Goal: Transaction & Acquisition: Purchase product/service

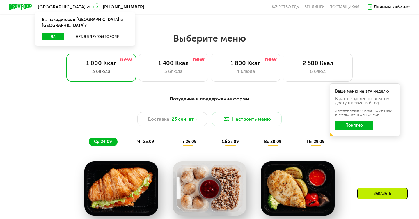
scroll to position [360, 0]
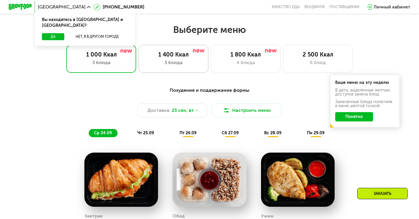
click at [179, 56] on div "1 400 Ккал" at bounding box center [174, 54] width 58 height 7
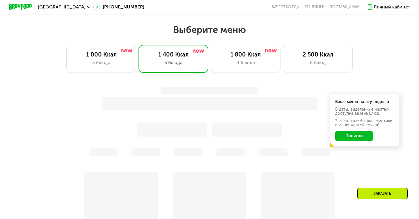
click at [348, 138] on button "Понятно" at bounding box center [355, 135] width 38 height 9
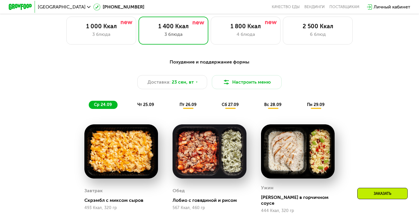
scroll to position [389, 0]
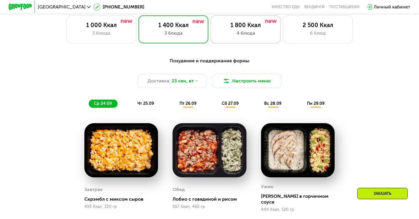
click at [255, 28] on div "1 800 Ккал" at bounding box center [246, 25] width 58 height 7
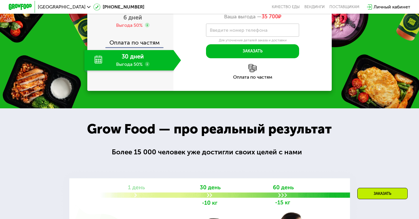
scroll to position [734, 0]
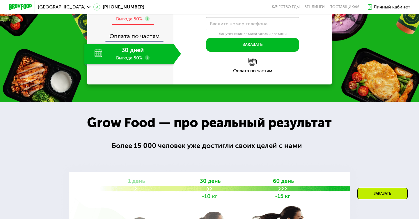
click at [132, 15] on span "6 дней" at bounding box center [133, 11] width 19 height 7
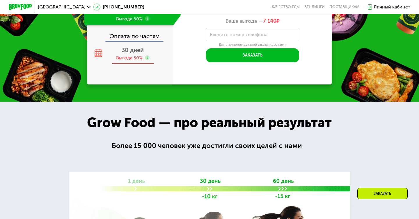
click at [137, 64] on div "30 дней Выгода 50%" at bounding box center [132, 54] width 97 height 20
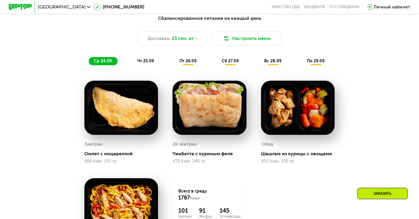
scroll to position [431, 0]
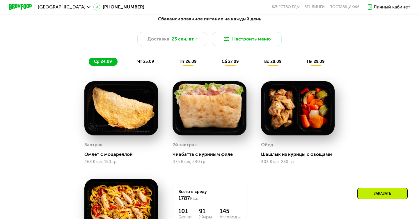
click at [140, 64] on div "чт 25.09" at bounding box center [146, 62] width 28 height 8
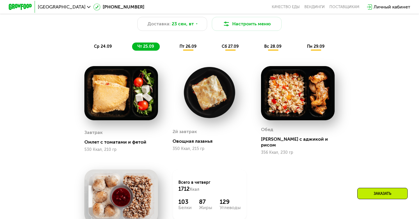
scroll to position [446, 0]
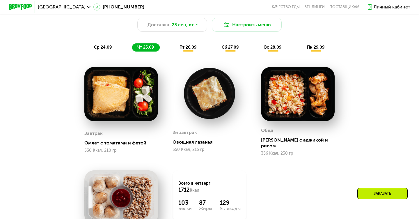
click at [187, 50] on div "пт 26.09" at bounding box center [188, 47] width 28 height 8
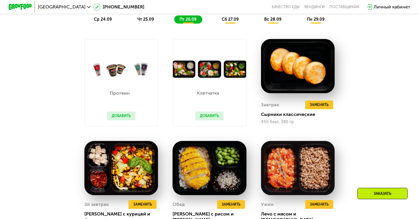
scroll to position [452, 0]
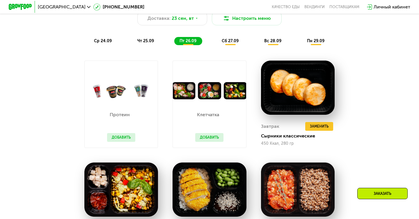
click at [227, 36] on div "Сбалансированное питание на каждый день Доставка: [DATE] [GEOGRAPHIC_DATA] меню…" at bounding box center [209, 20] width 345 height 50
click at [229, 38] on span "сб 27.09" at bounding box center [230, 40] width 17 height 5
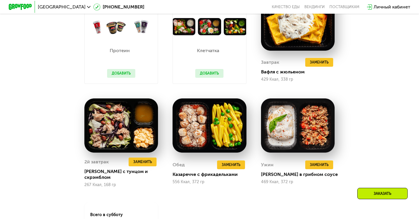
scroll to position [451, 0]
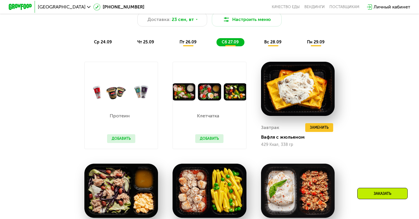
click at [279, 40] on span "вс 28.09" at bounding box center [272, 42] width 17 height 5
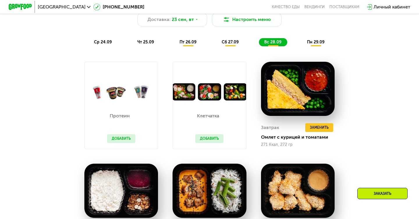
click at [315, 43] on span "пн 29.09" at bounding box center [315, 42] width 17 height 5
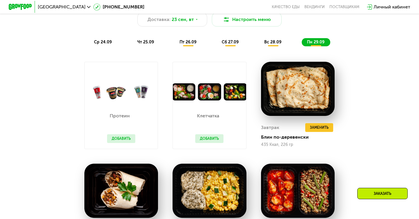
click at [273, 44] on span "вс 28.09" at bounding box center [272, 42] width 17 height 5
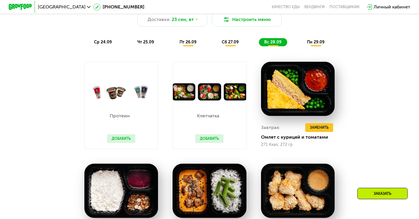
click at [311, 40] on span "пн 29.09" at bounding box center [315, 42] width 17 height 5
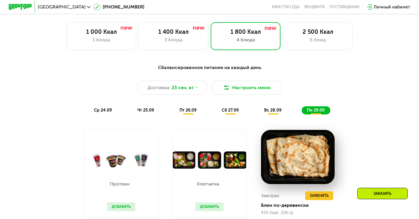
scroll to position [382, 0]
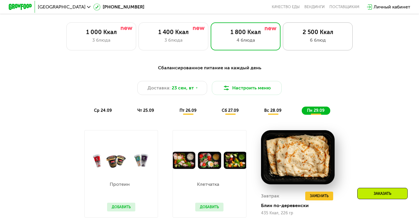
click at [313, 38] on div "6 блюд" at bounding box center [318, 40] width 58 height 7
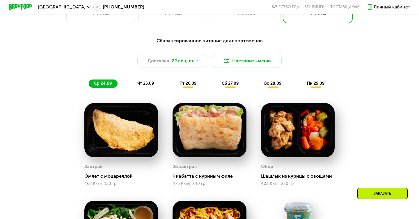
scroll to position [409, 0]
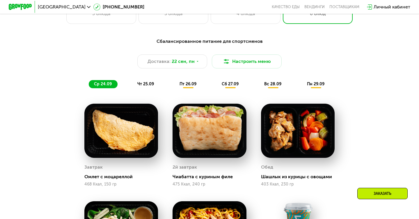
click at [143, 80] on div "чт 25.09" at bounding box center [146, 84] width 28 height 8
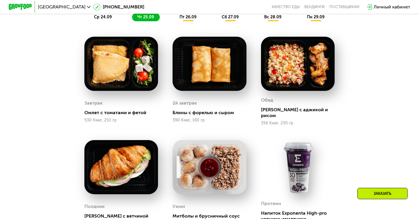
scroll to position [475, 0]
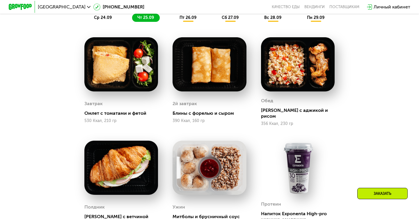
click at [195, 20] on div "пт 26.09" at bounding box center [188, 18] width 28 height 8
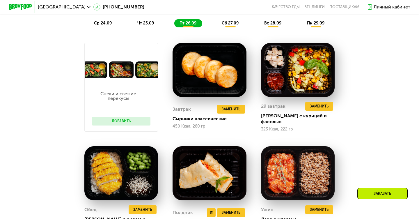
scroll to position [448, 0]
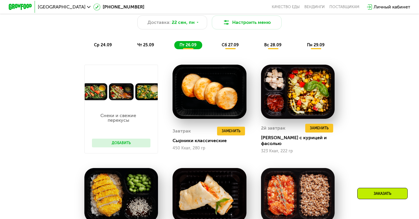
click at [231, 43] on span "сб 27.09" at bounding box center [230, 45] width 17 height 5
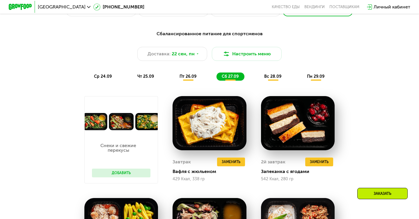
scroll to position [398, 0]
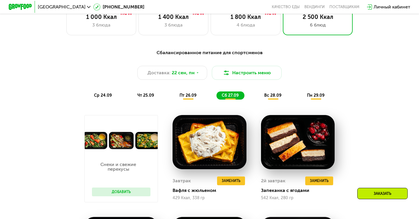
click at [277, 97] on span "вс 28.09" at bounding box center [272, 95] width 17 height 5
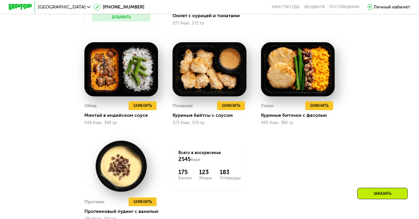
scroll to position [401, 0]
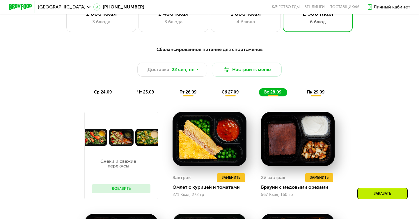
click at [308, 94] on span "пн 29.09" at bounding box center [315, 92] width 17 height 5
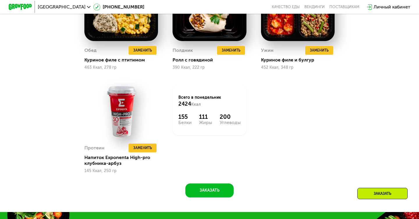
scroll to position [720, 0]
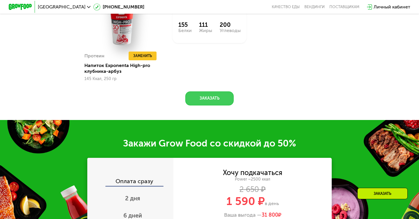
click at [215, 96] on button "Заказать" at bounding box center [210, 98] width 48 height 14
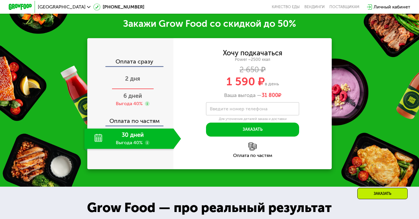
click at [136, 80] on span "2 дня" at bounding box center [132, 78] width 15 height 7
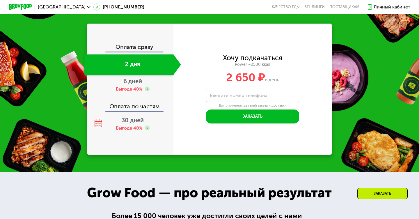
click at [136, 97] on div "Оплата сразу 2 дня 6 дней Выгода 40% Оплата по частям 30 дней Выгода 40%" at bounding box center [130, 89] width 86 height 90
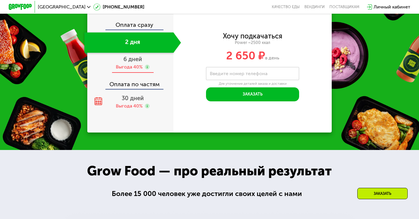
click at [135, 81] on div "Оплата по частям" at bounding box center [131, 81] width 86 height 13
click at [135, 96] on span "30 дней" at bounding box center [133, 98] width 22 height 7
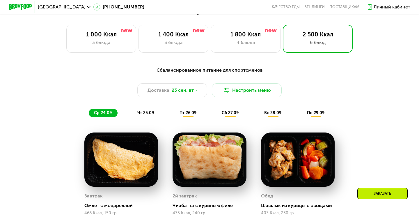
scroll to position [375, 0]
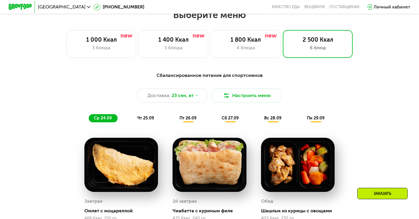
click at [316, 116] on span "пн 29.09" at bounding box center [315, 118] width 17 height 5
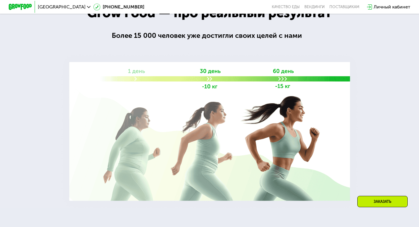
scroll to position [1041, 0]
